Goal: Task Accomplishment & Management: Manage account settings

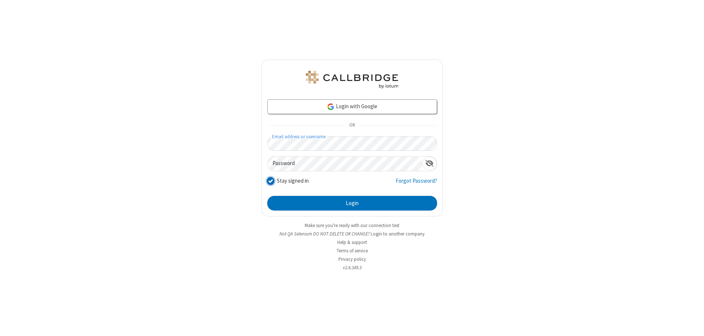
click at [270, 180] on input "Stay signed in" at bounding box center [270, 181] width 7 height 8
checkbox input "false"
click at [352, 203] on button "Login" at bounding box center [352, 203] width 170 height 15
click at [270, 180] on input "Stay signed in" at bounding box center [270, 181] width 7 height 8
checkbox input "false"
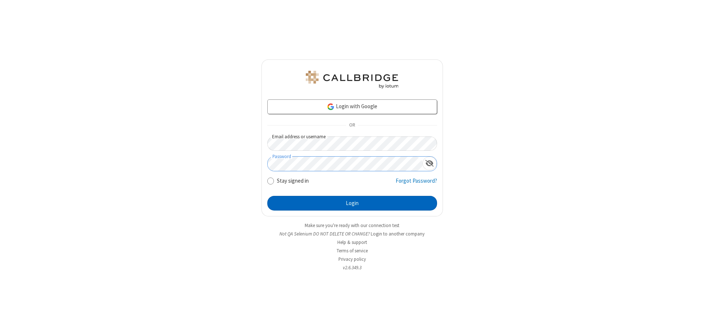
click at [352, 203] on button "Login" at bounding box center [352, 203] width 170 height 15
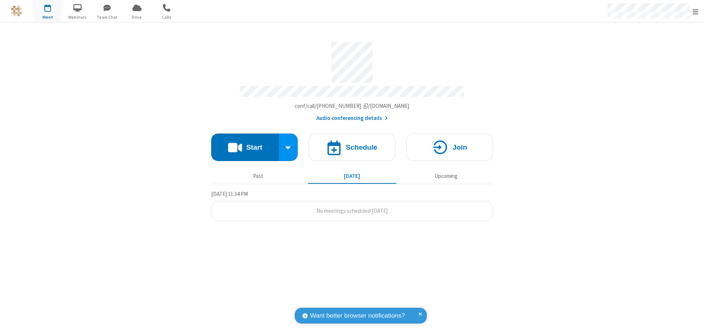
click at [695, 11] on span "Open menu" at bounding box center [696, 11] width 6 height 7
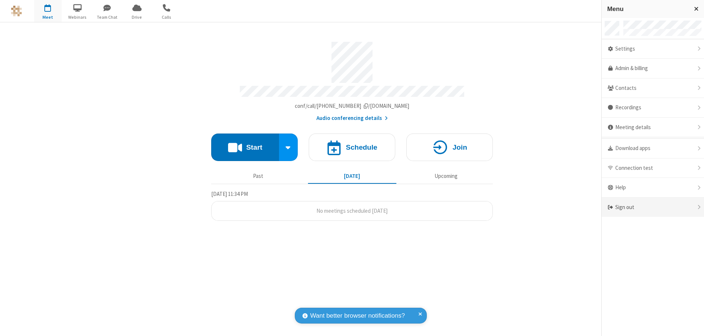
click at [653, 207] on div "Sign out" at bounding box center [653, 207] width 102 height 19
